Goal: Transaction & Acquisition: Purchase product/service

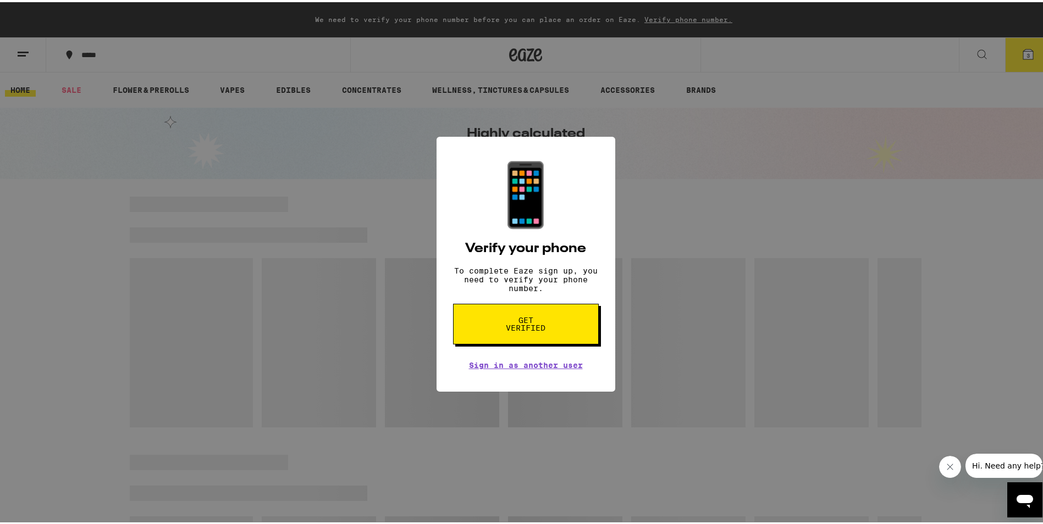
click at [478, 325] on button "Get verified" at bounding box center [526, 322] width 146 height 41
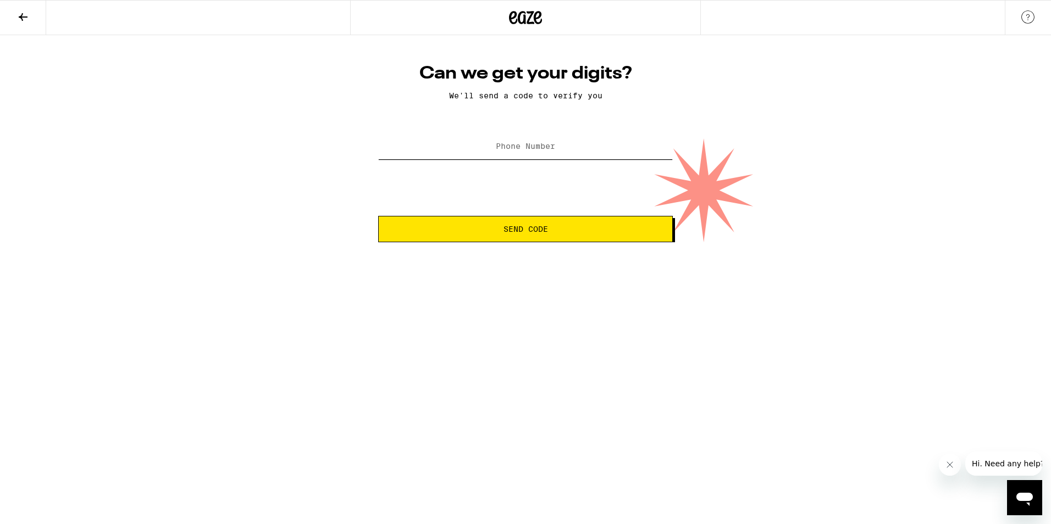
click at [456, 152] on input "Phone Number" at bounding box center [525, 147] width 295 height 25
type input "[PHONE_NUMBER]"
click at [474, 230] on span "Send Code" at bounding box center [525, 229] width 276 height 8
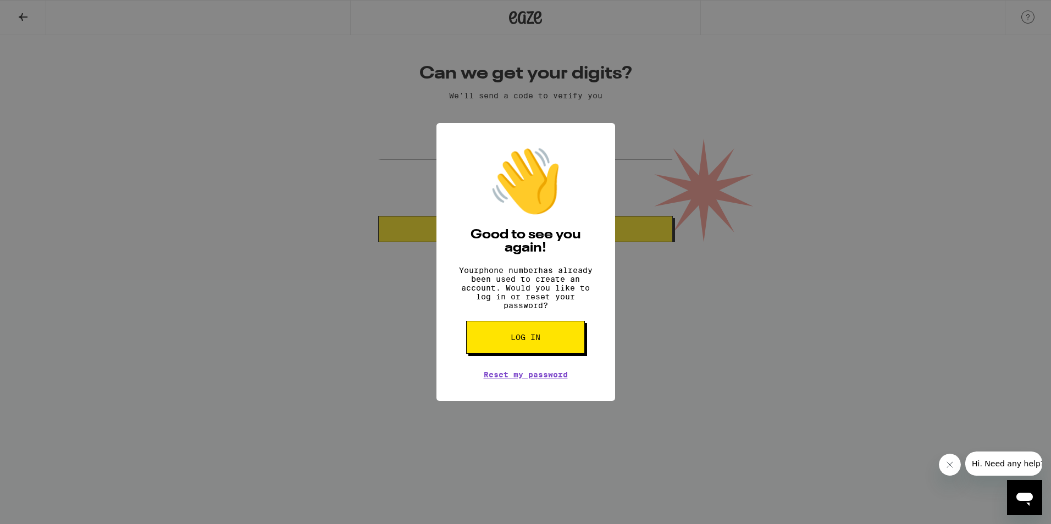
click at [517, 341] on span "Log in" at bounding box center [526, 338] width 30 height 8
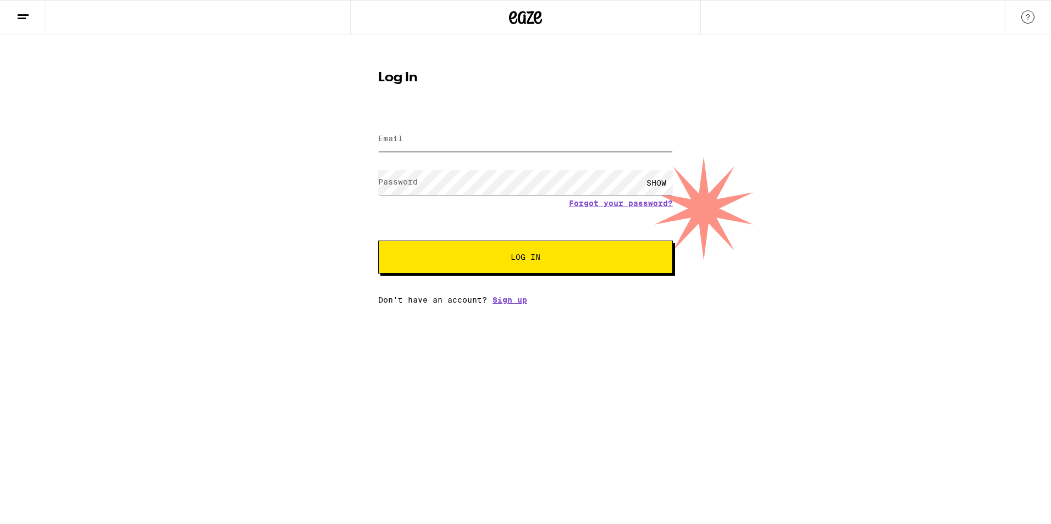
click at [423, 136] on input "Email" at bounding box center [525, 139] width 295 height 25
type input "[PERSON_NAME][EMAIL_ADDRESS][DOMAIN_NAME]"
click at [408, 186] on label "Password" at bounding box center [398, 182] width 40 height 9
click at [414, 259] on button "Log In" at bounding box center [525, 257] width 295 height 33
